Goal: Task Accomplishment & Management: Use online tool/utility

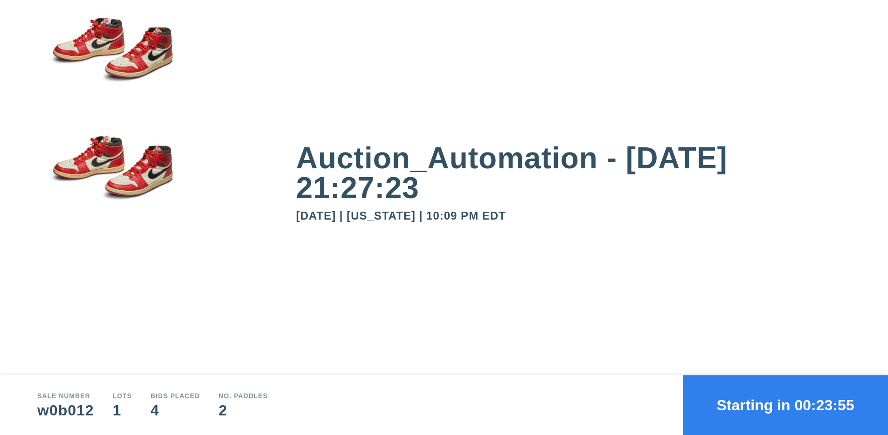
click at [786, 405] on button "Starting in 00:23:55" at bounding box center [785, 406] width 205 height 60
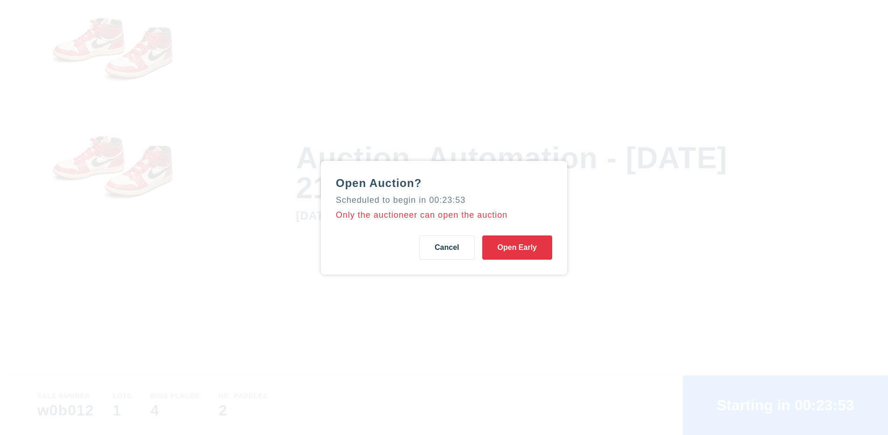
click at [517, 247] on button "Open Early" at bounding box center [517, 248] width 70 height 24
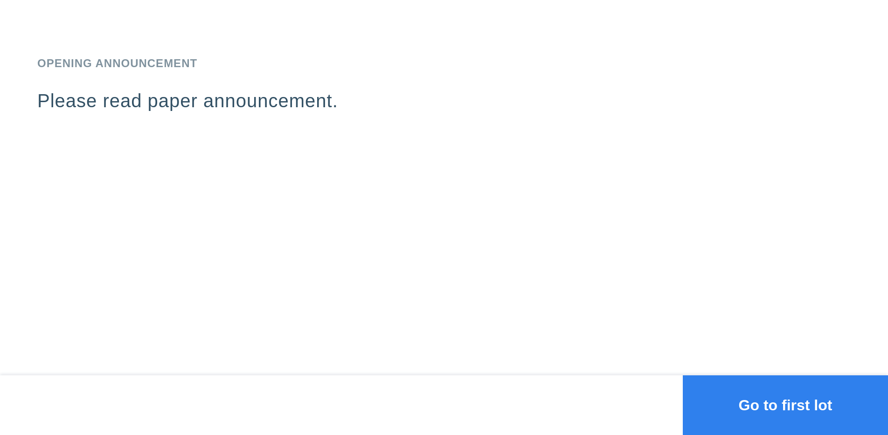
click at [786, 405] on button "Go to first lot" at bounding box center [785, 406] width 205 height 60
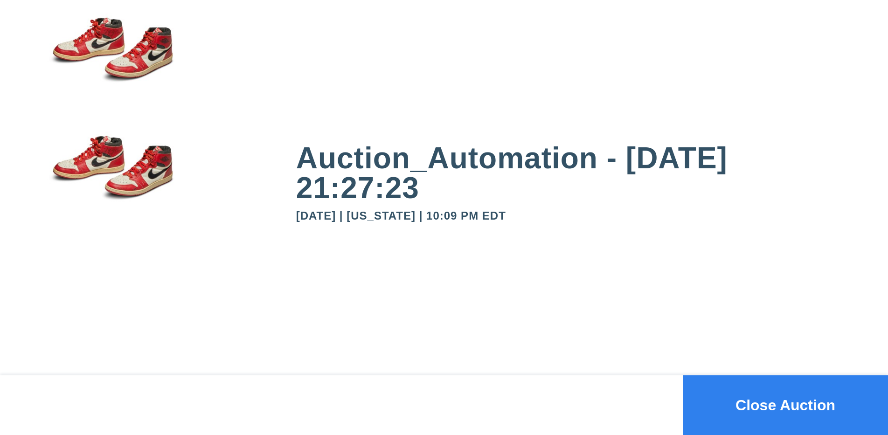
click at [786, 405] on button "Close Auction" at bounding box center [785, 406] width 205 height 60
